Goal: Communication & Community: Answer question/provide support

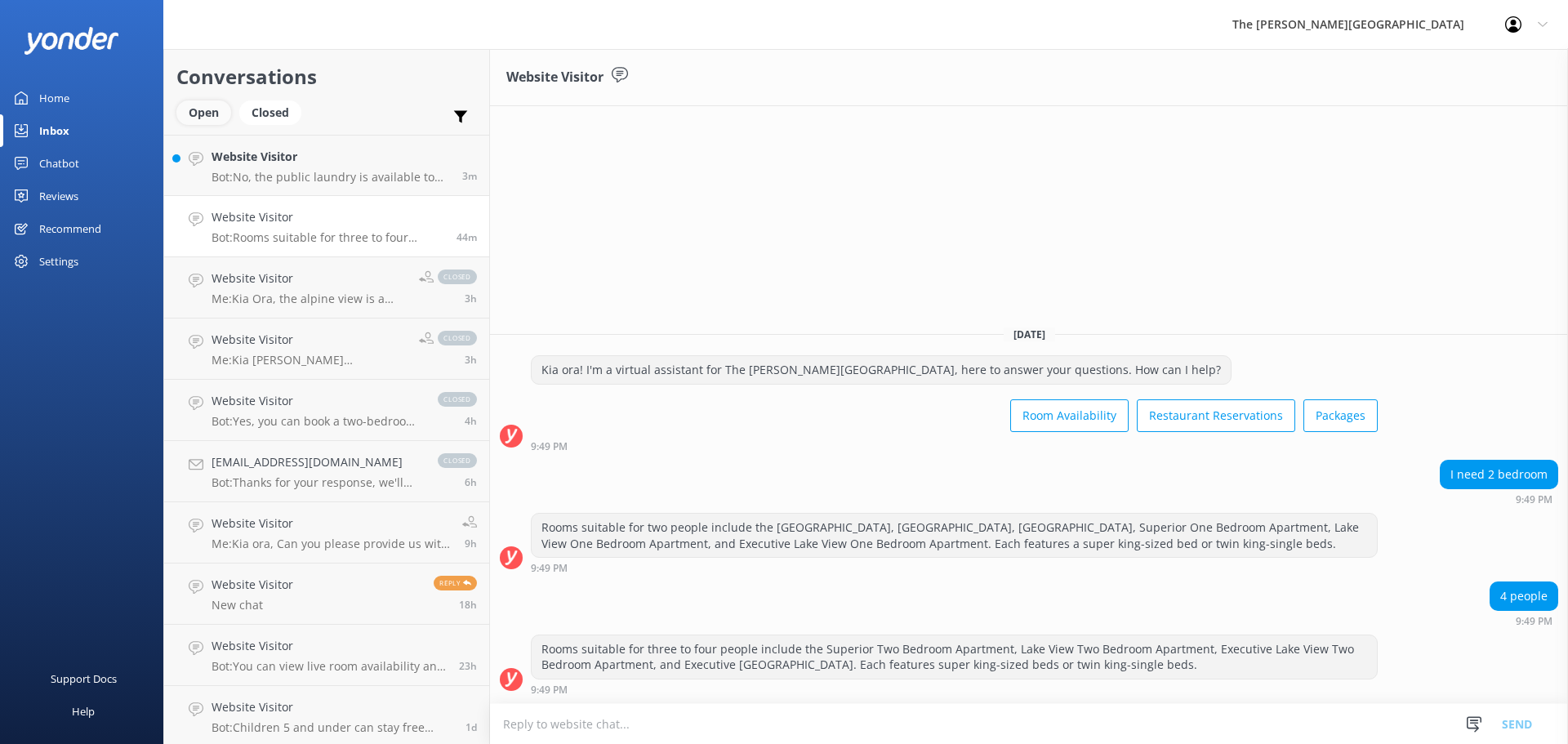
click at [214, 112] on div "Open" at bounding box center [204, 112] width 55 height 24
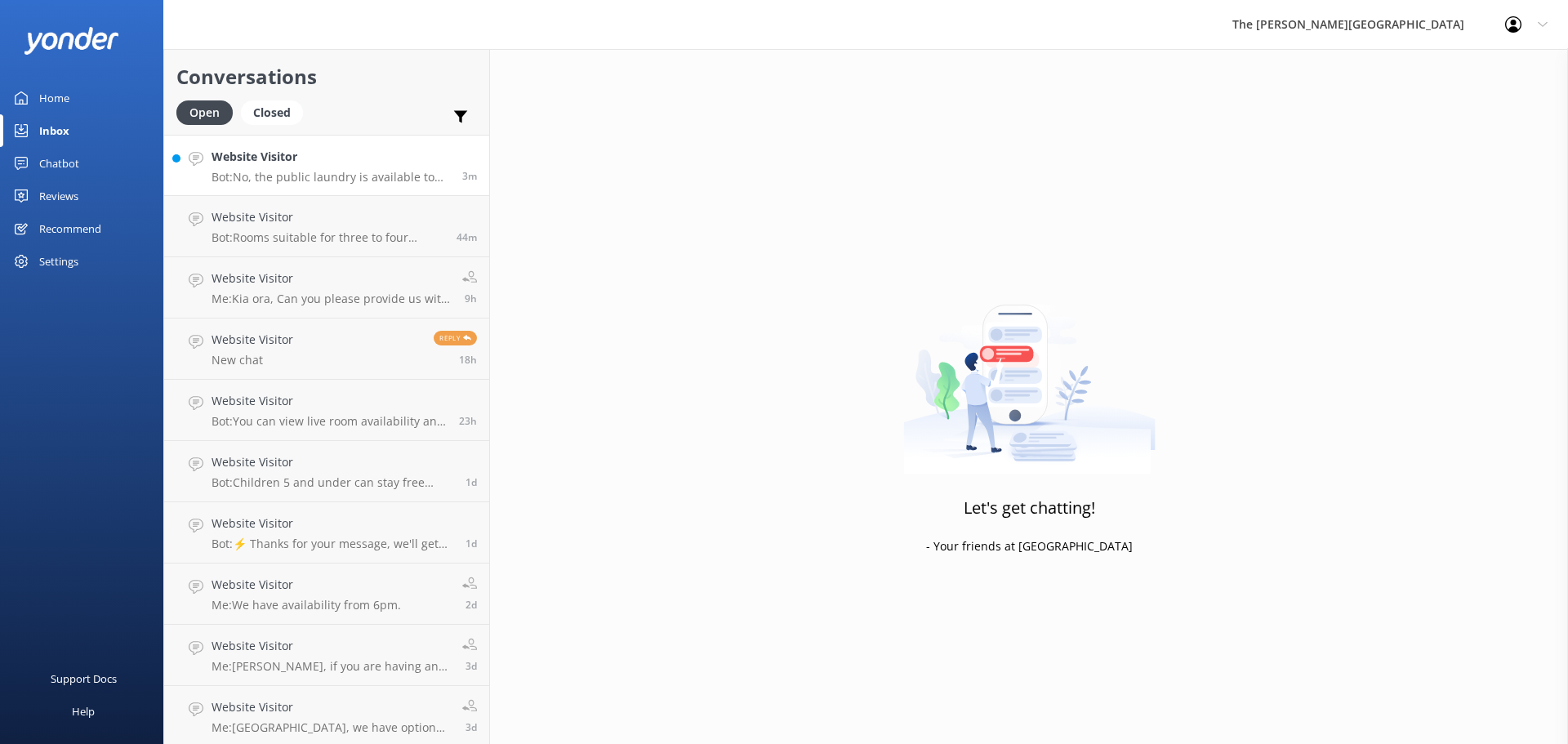
click at [316, 173] on p "Bot: No, the public laundry is available to guests at no charge." at bounding box center [331, 177] width 239 height 14
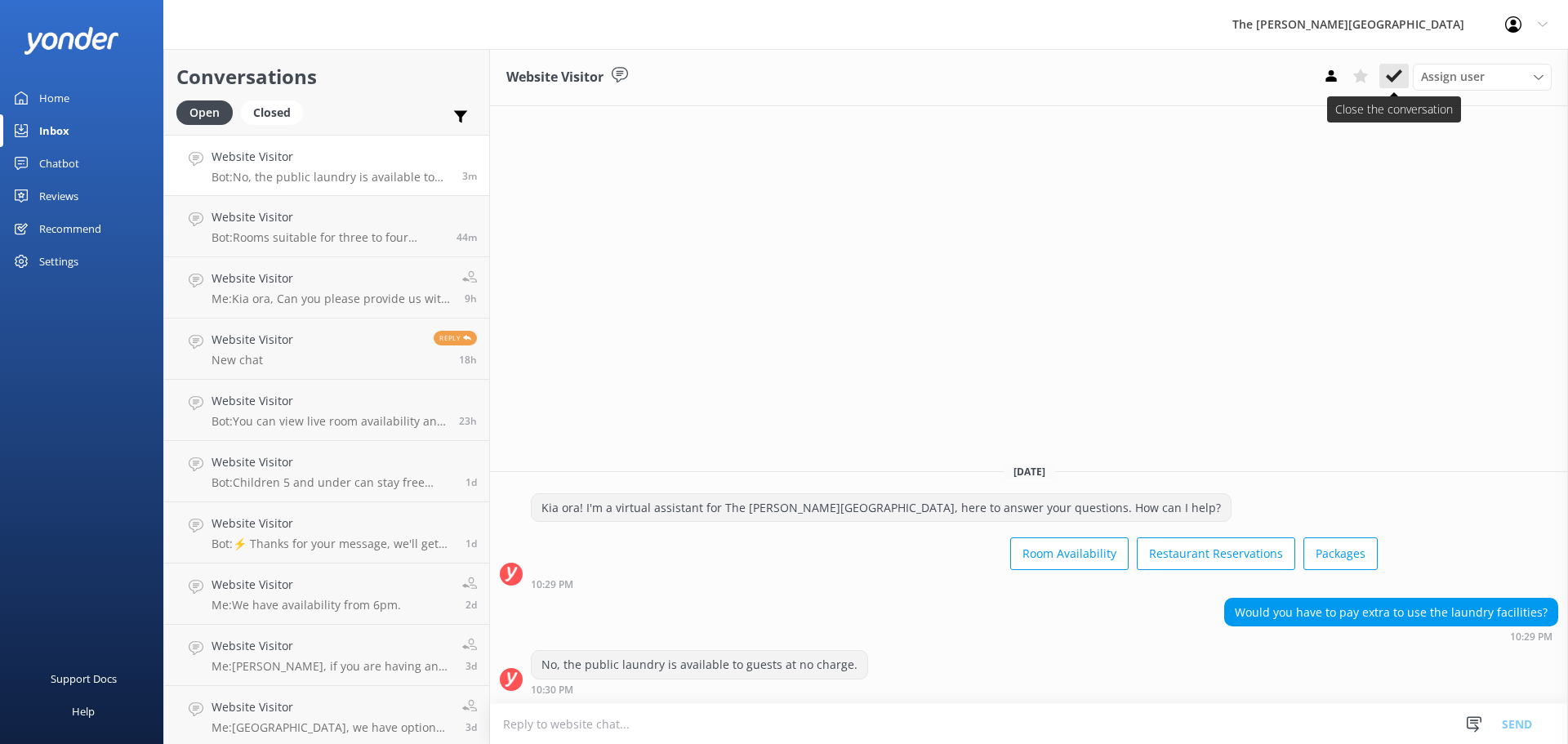
click at [1395, 72] on icon at bounding box center [1394, 75] width 16 height 16
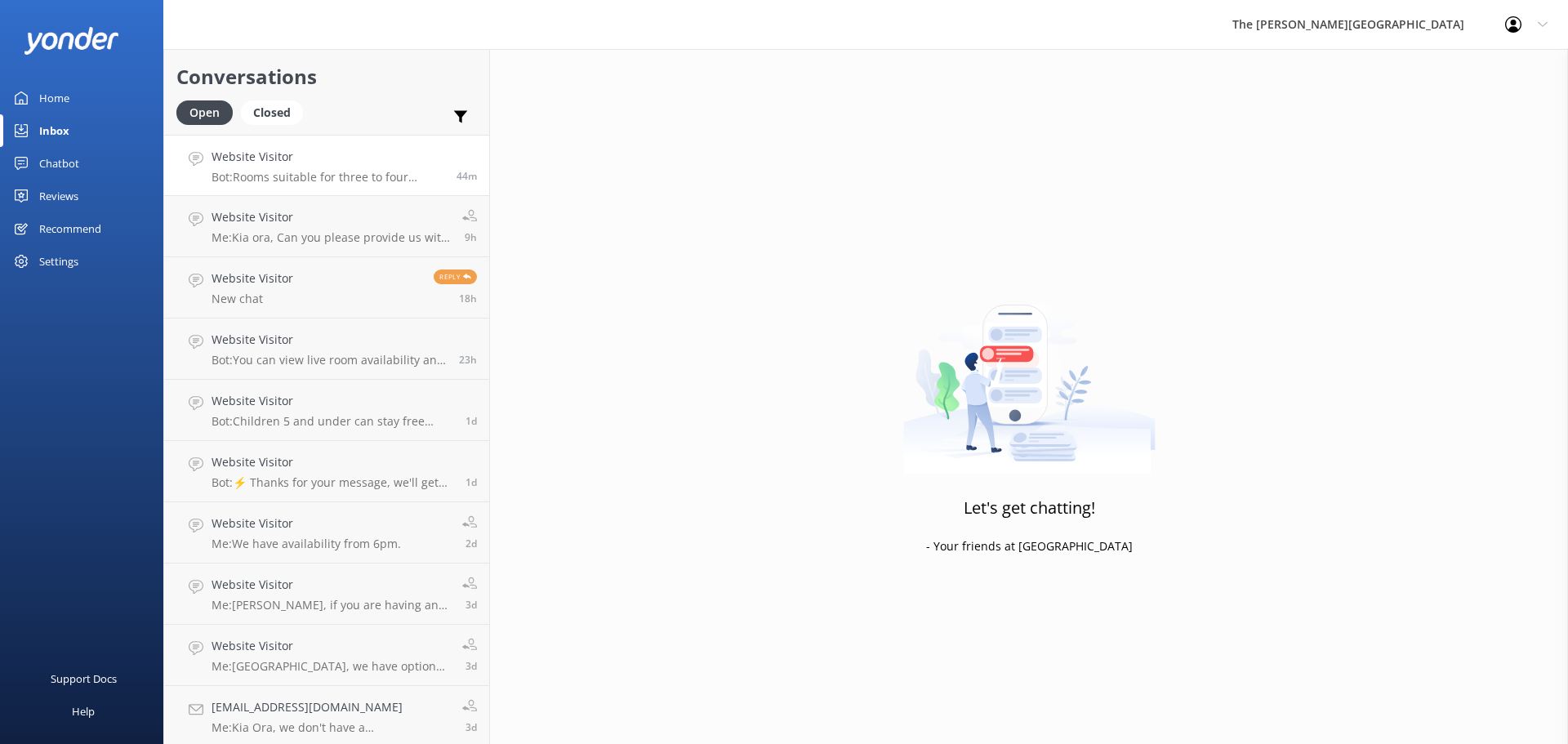
click at [372, 168] on div "Website Visitor Bot: Rooms suitable for three to four people include the Superi…" at bounding box center [328, 165] width 233 height 35
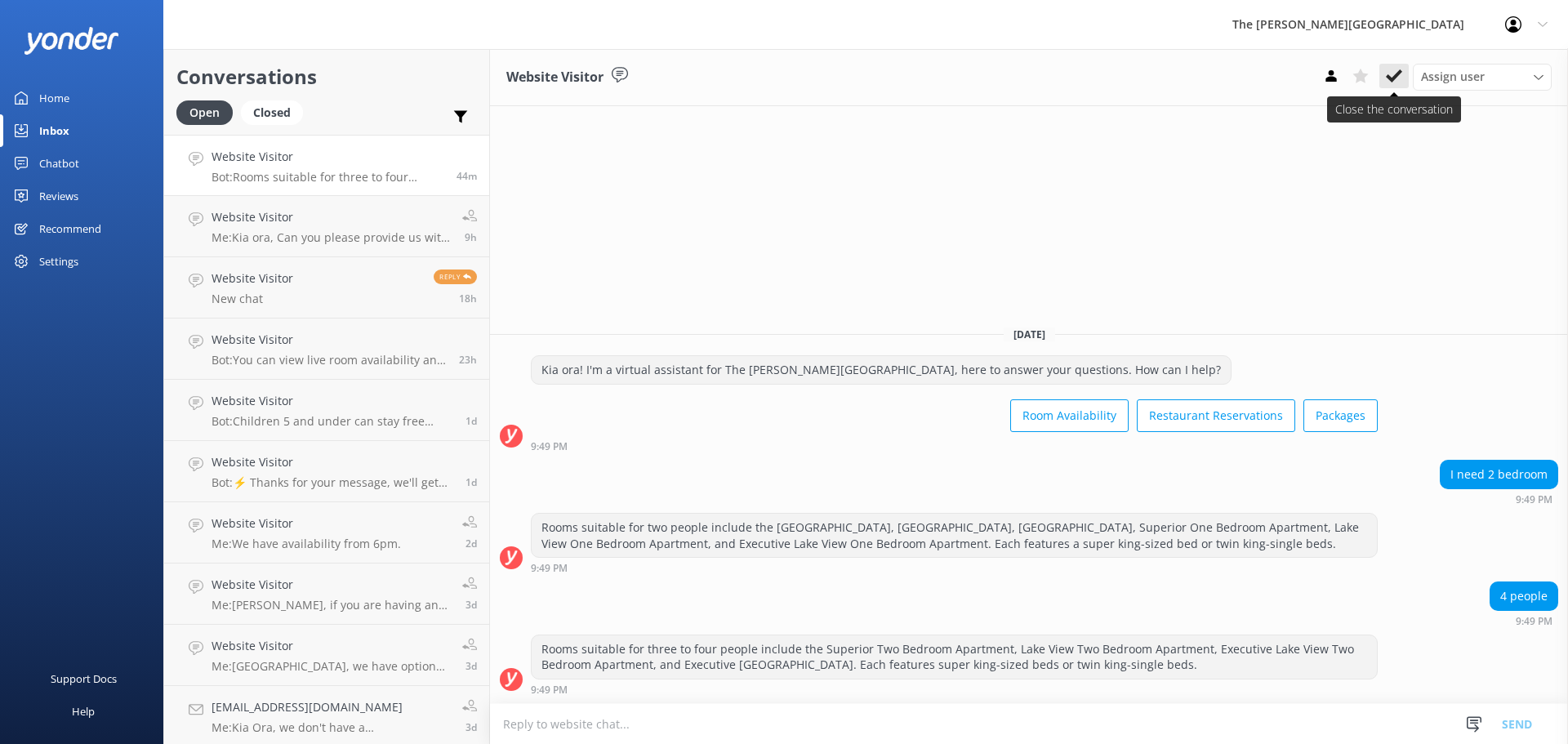
click at [1397, 76] on use at bounding box center [1394, 76] width 16 height 14
